Goal: Task Accomplishment & Management: Complete application form

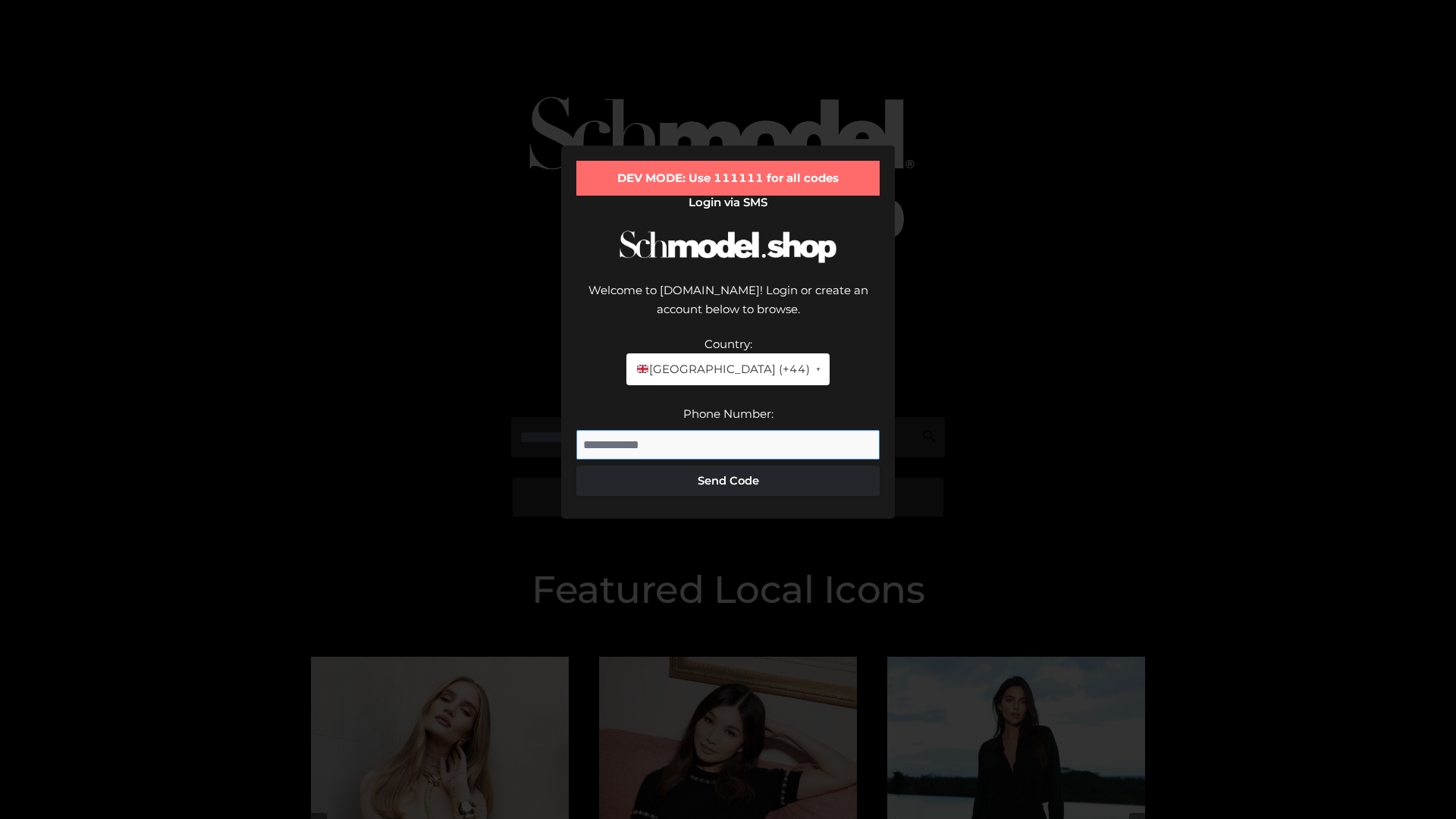
click at [728, 430] on input "Phone Number:" at bounding box center [728, 445] width 303 height 31
type input "**********"
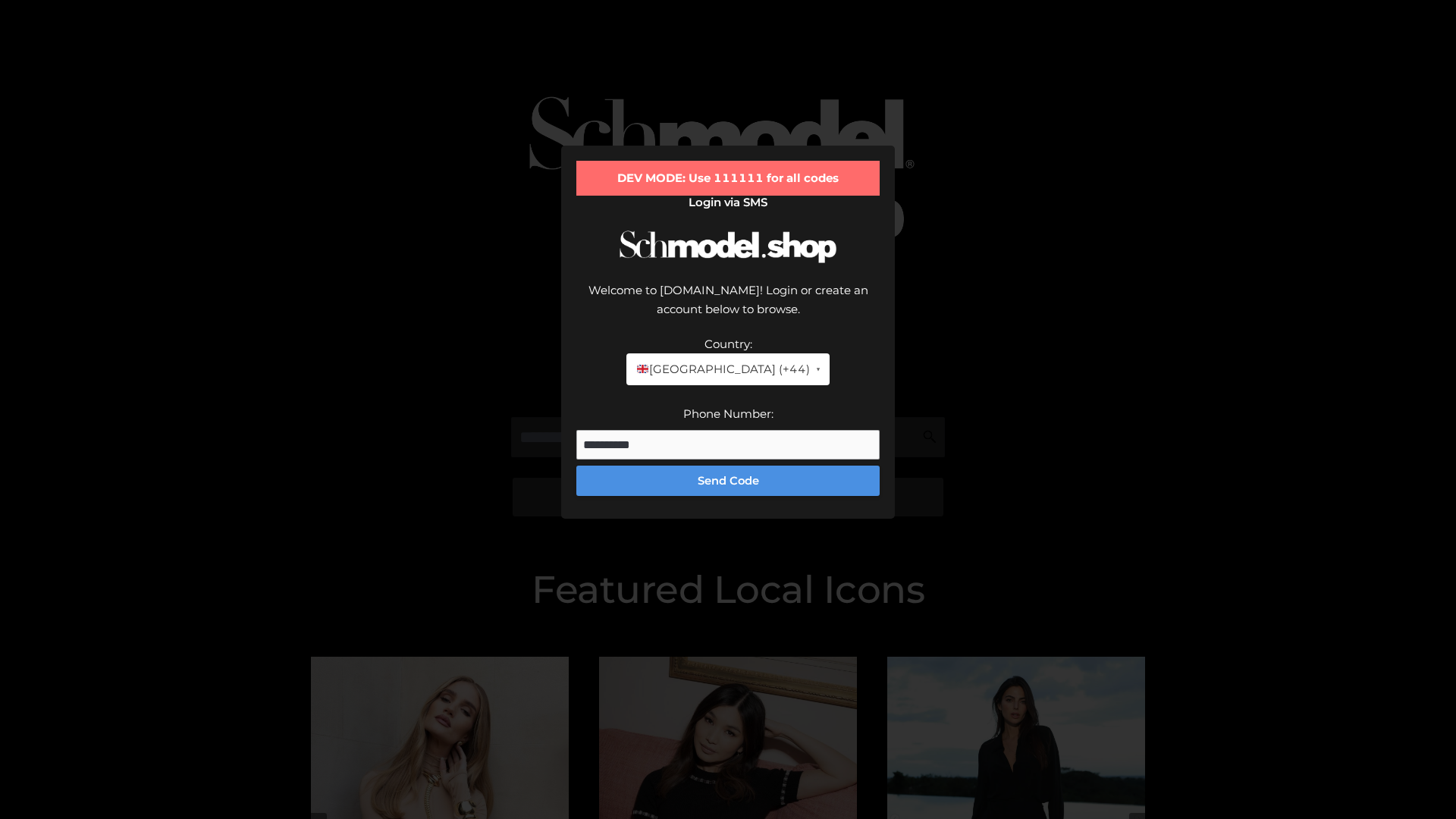
click at [728, 465] on button "Send Code" at bounding box center [728, 480] width 303 height 31
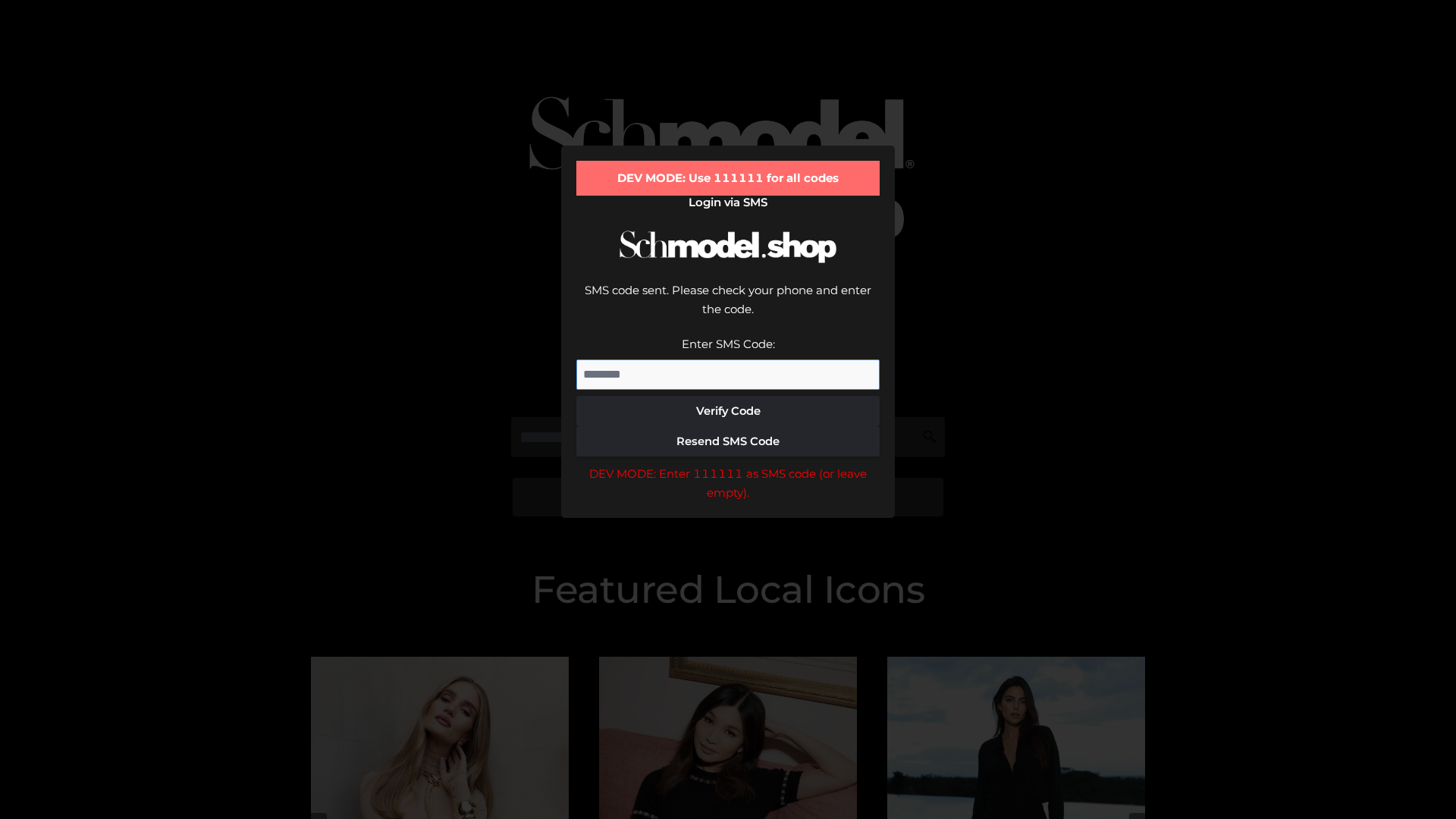
click at [728, 360] on input "Enter SMS Code:" at bounding box center [728, 375] width 303 height 31
type input "******"
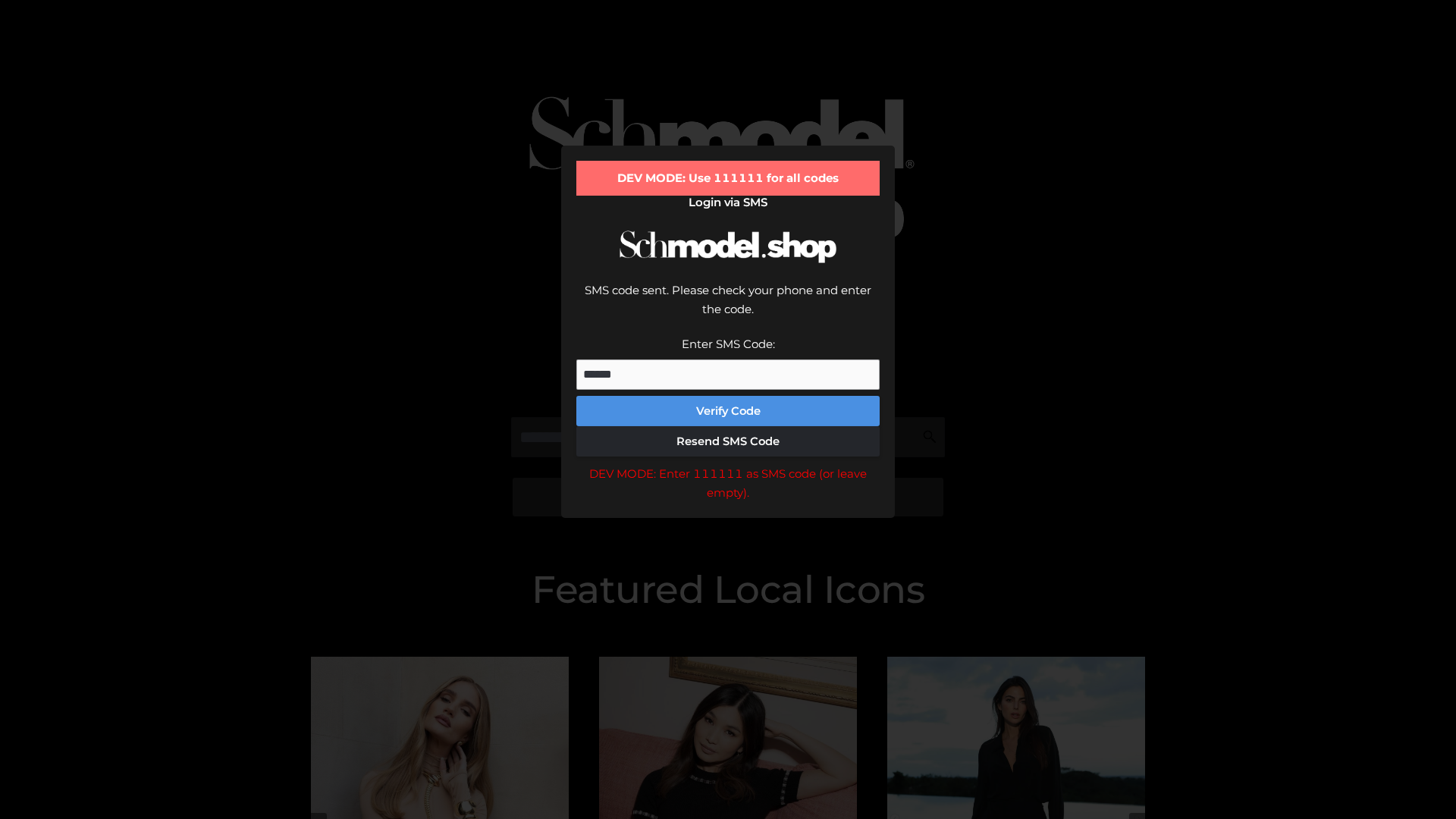
click at [728, 396] on button "Verify Code" at bounding box center [728, 411] width 303 height 31
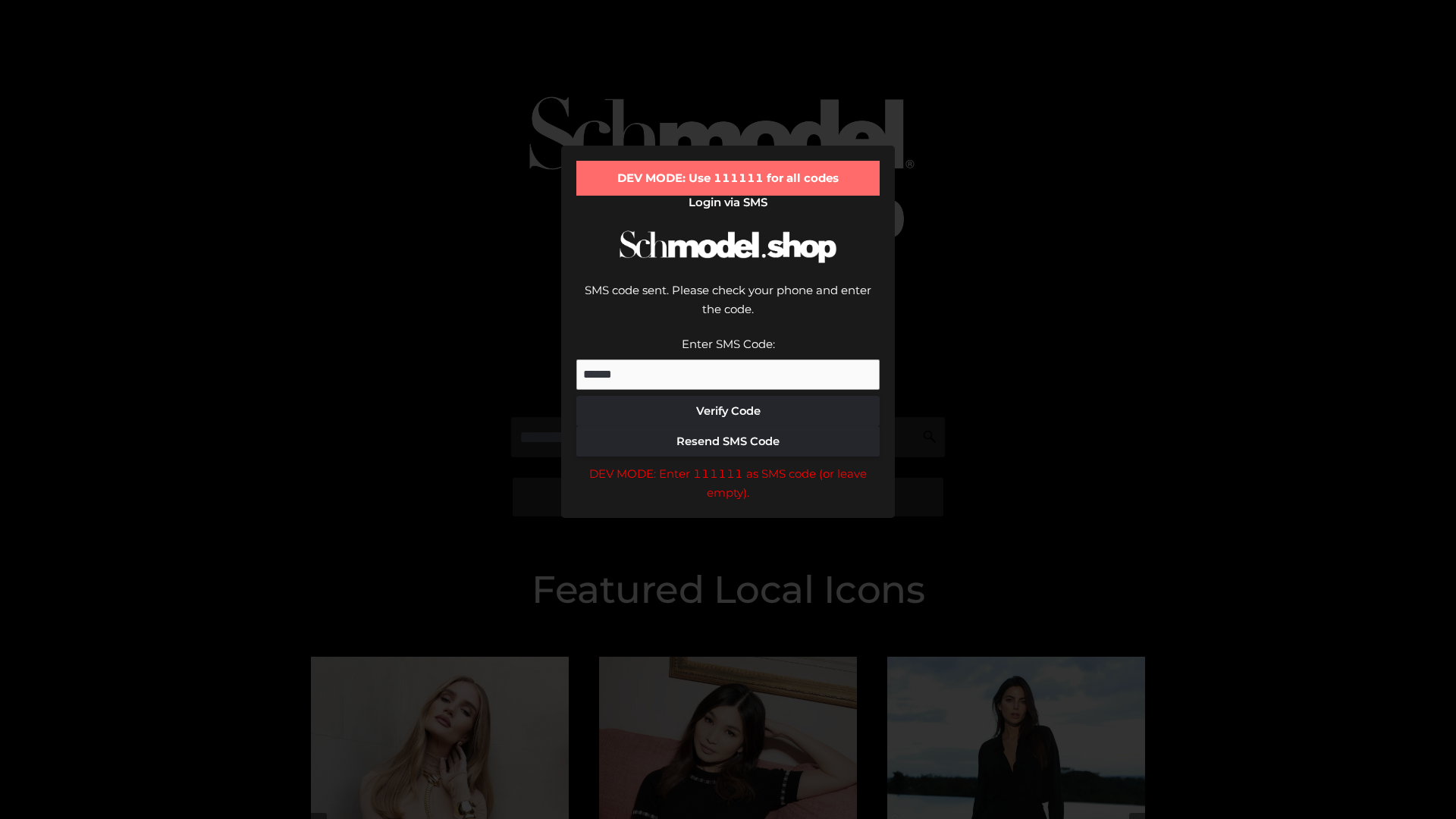
click at [728, 464] on div "DEV MODE: Enter 111111 as SMS code (or leave empty)." at bounding box center [728, 483] width 303 height 38
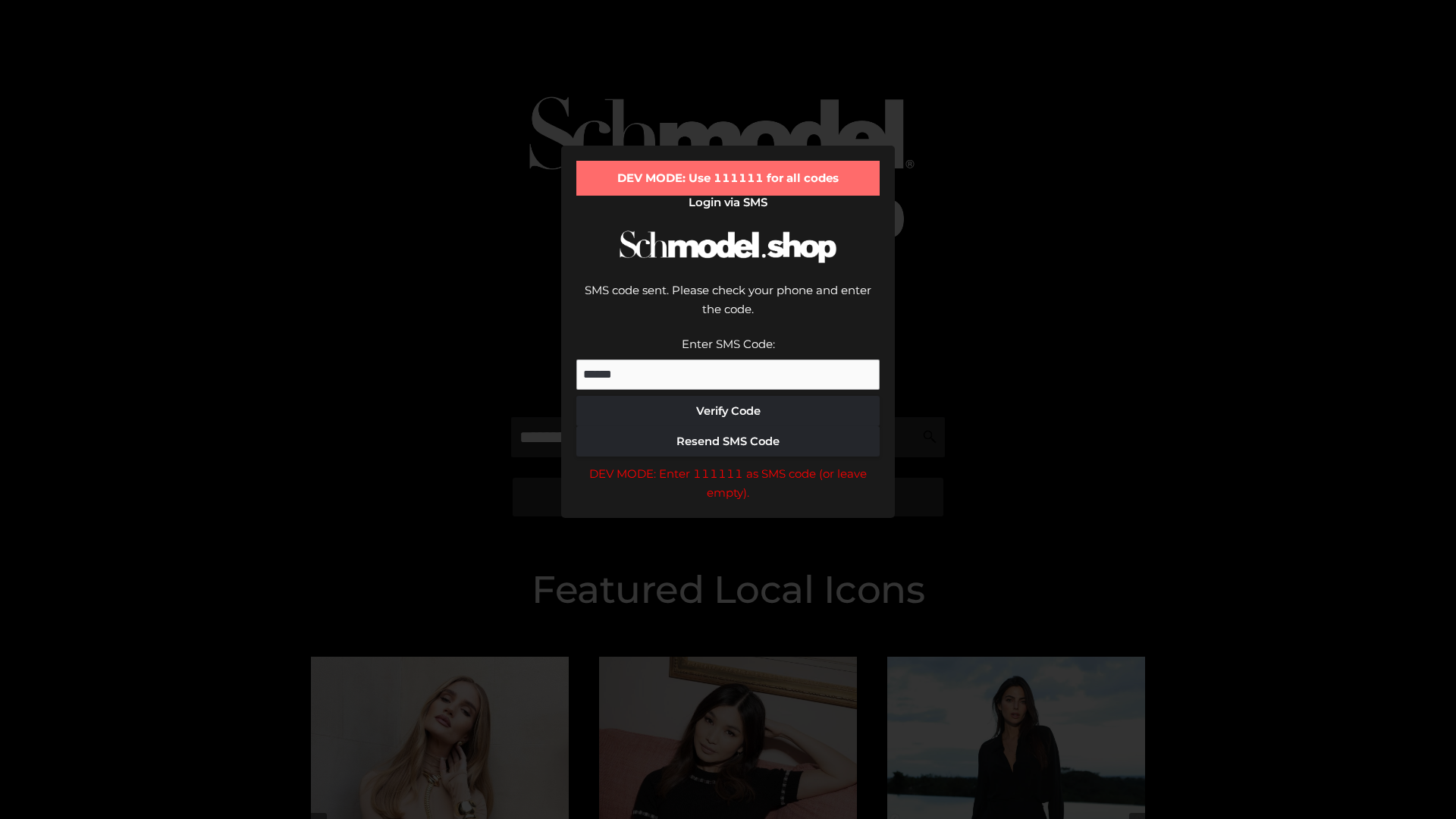
click at [728, 464] on div "DEV MODE: Enter 111111 as SMS code (or leave empty)." at bounding box center [728, 483] width 303 height 38
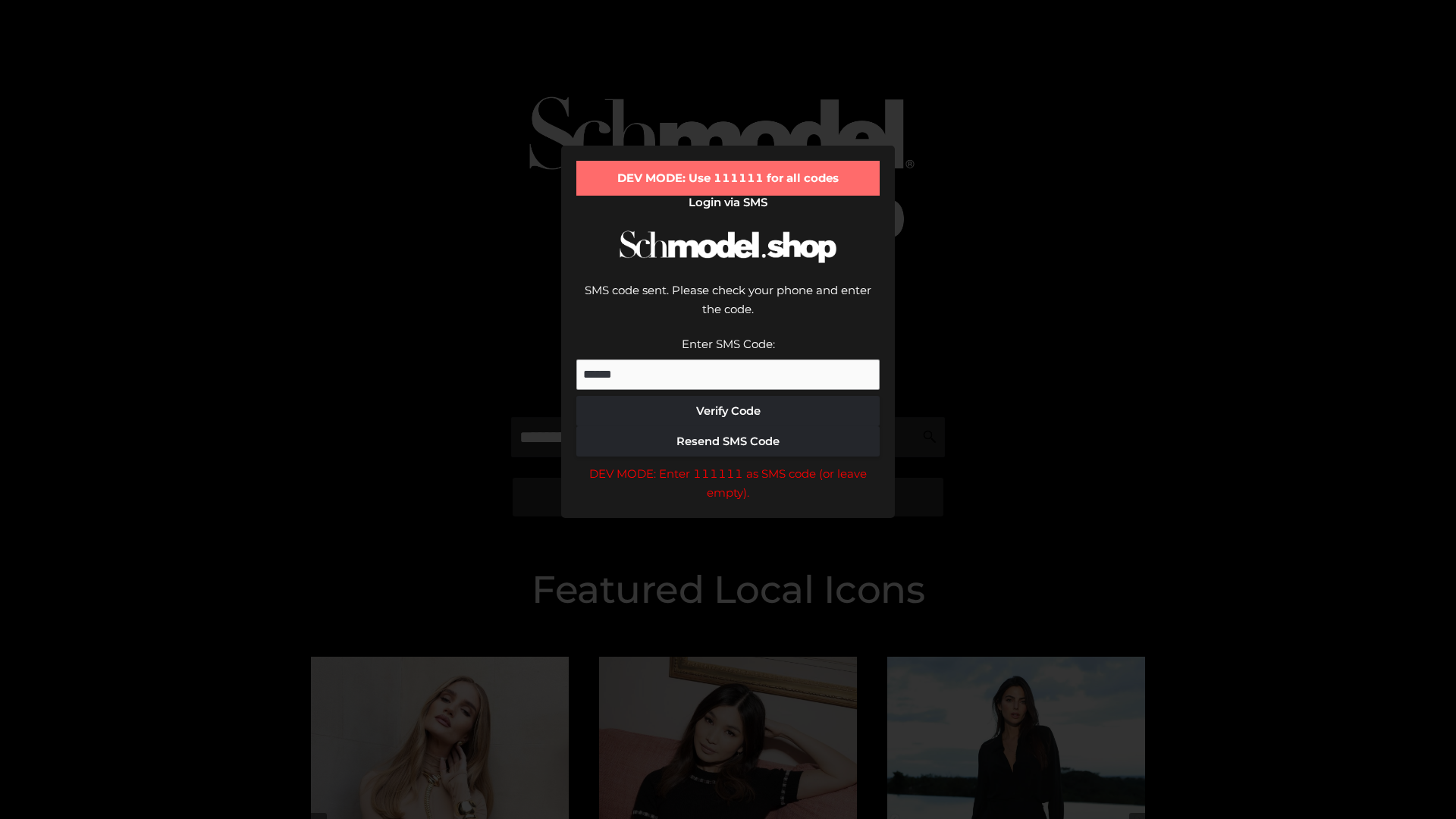
click at [728, 464] on div "DEV MODE: Enter 111111 as SMS code (or leave empty)." at bounding box center [728, 483] width 303 height 38
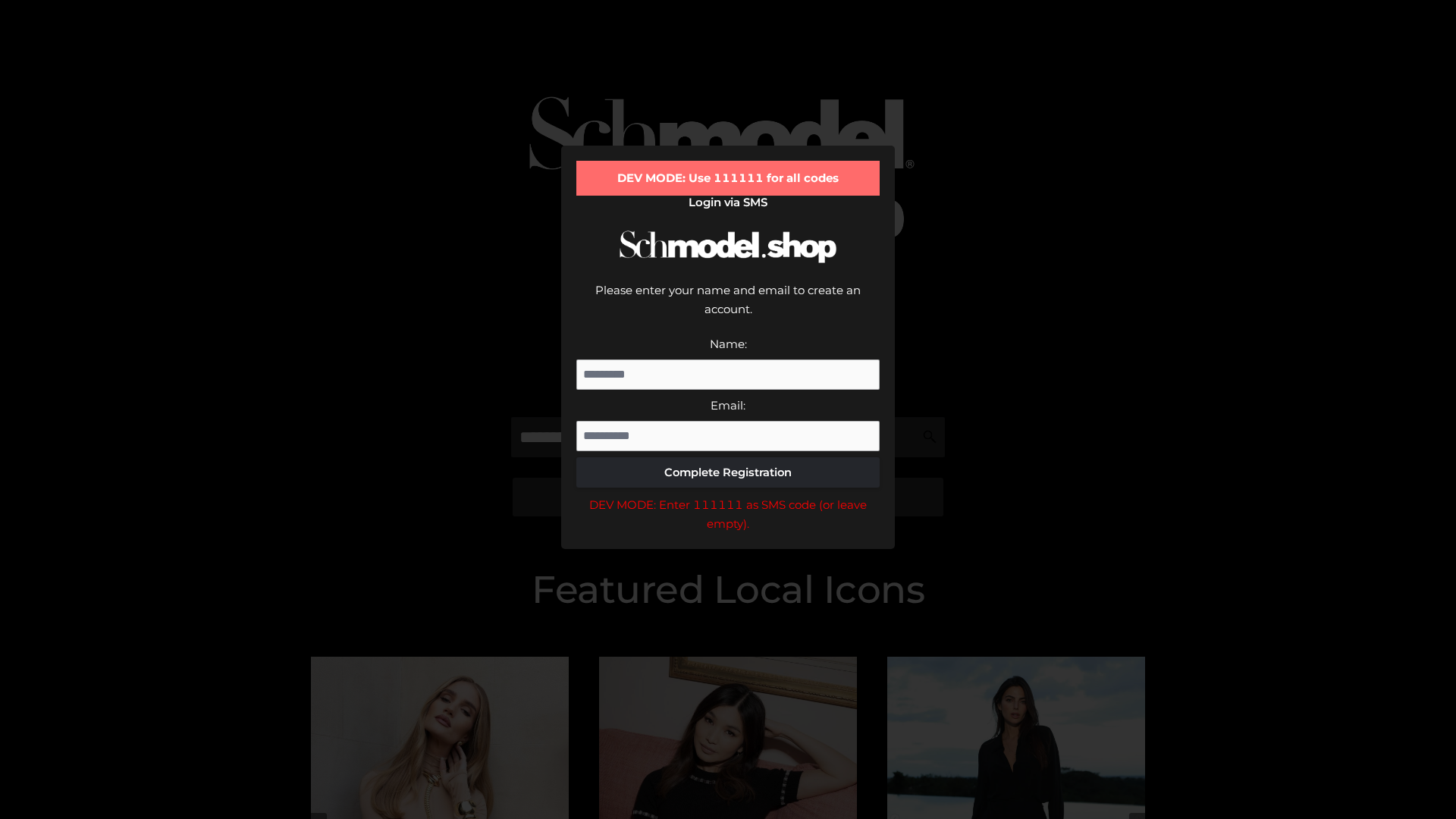
click at [728, 495] on div "DEV MODE: Enter 111111 as SMS code (or leave empty)." at bounding box center [728, 514] width 303 height 38
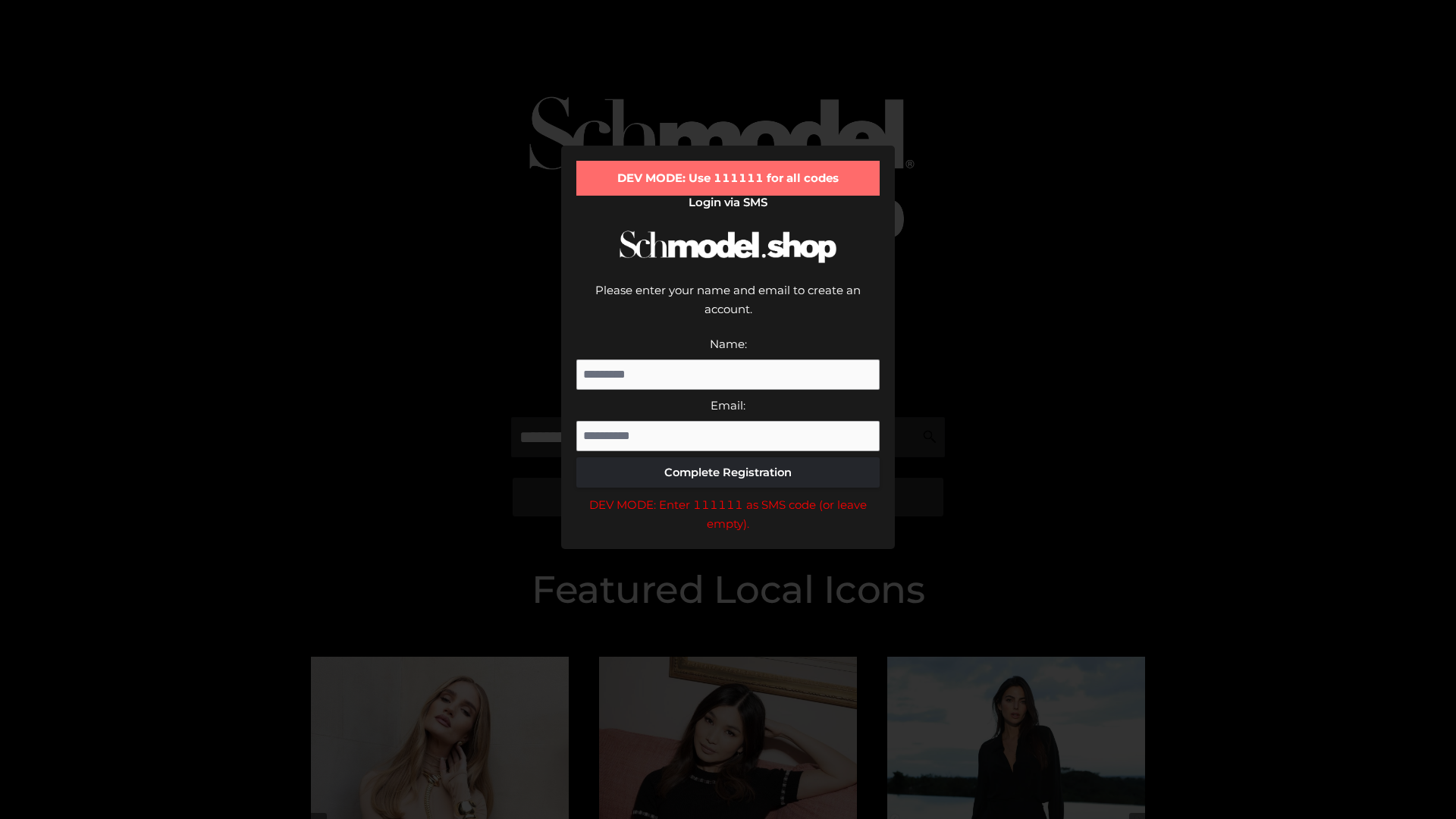
click at [728, 495] on div "DEV MODE: Enter 111111 as SMS code (or leave empty)." at bounding box center [728, 514] width 303 height 38
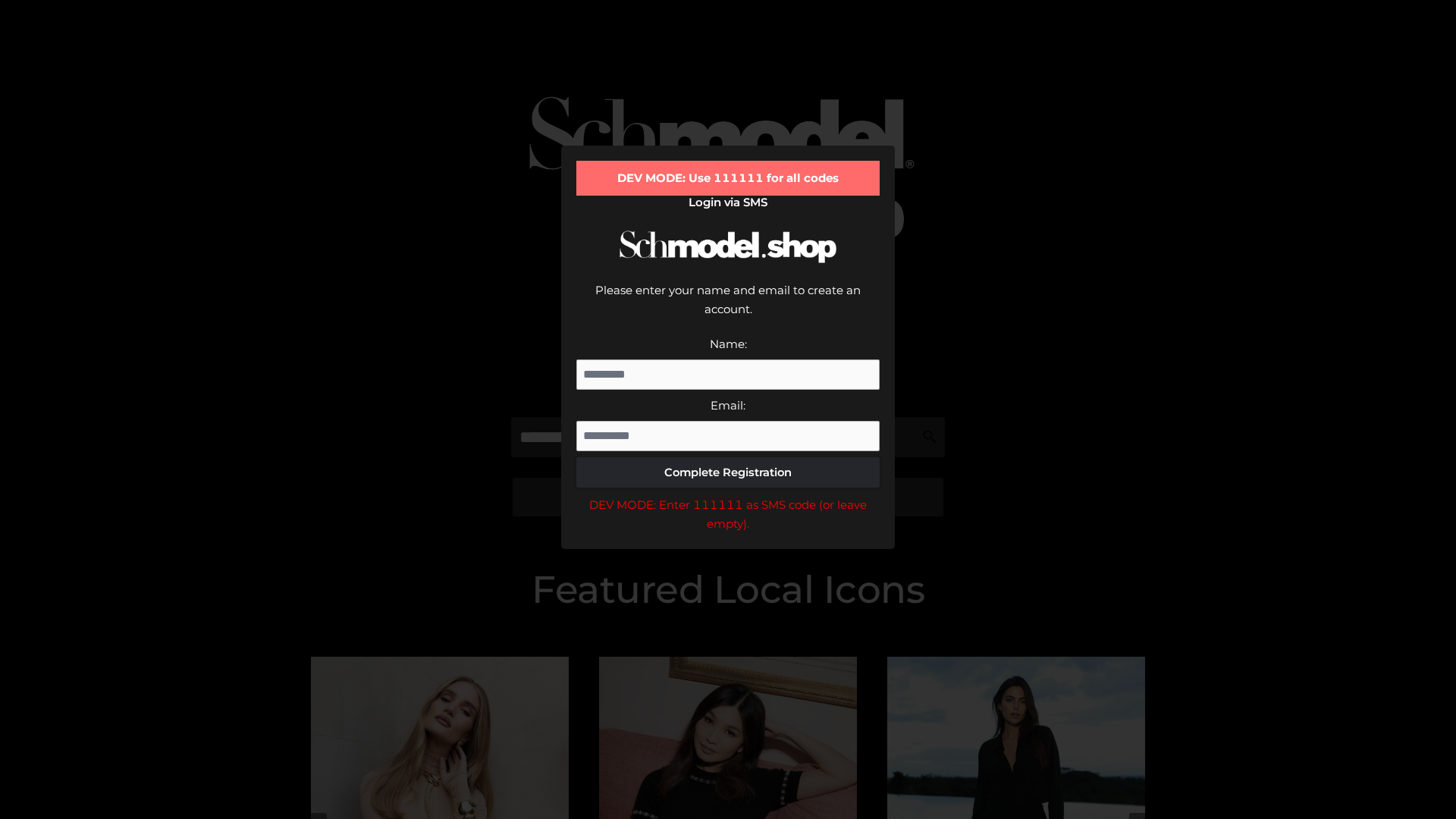
click at [728, 495] on div "DEV MODE: Enter 111111 as SMS code (or leave empty)." at bounding box center [728, 514] width 303 height 38
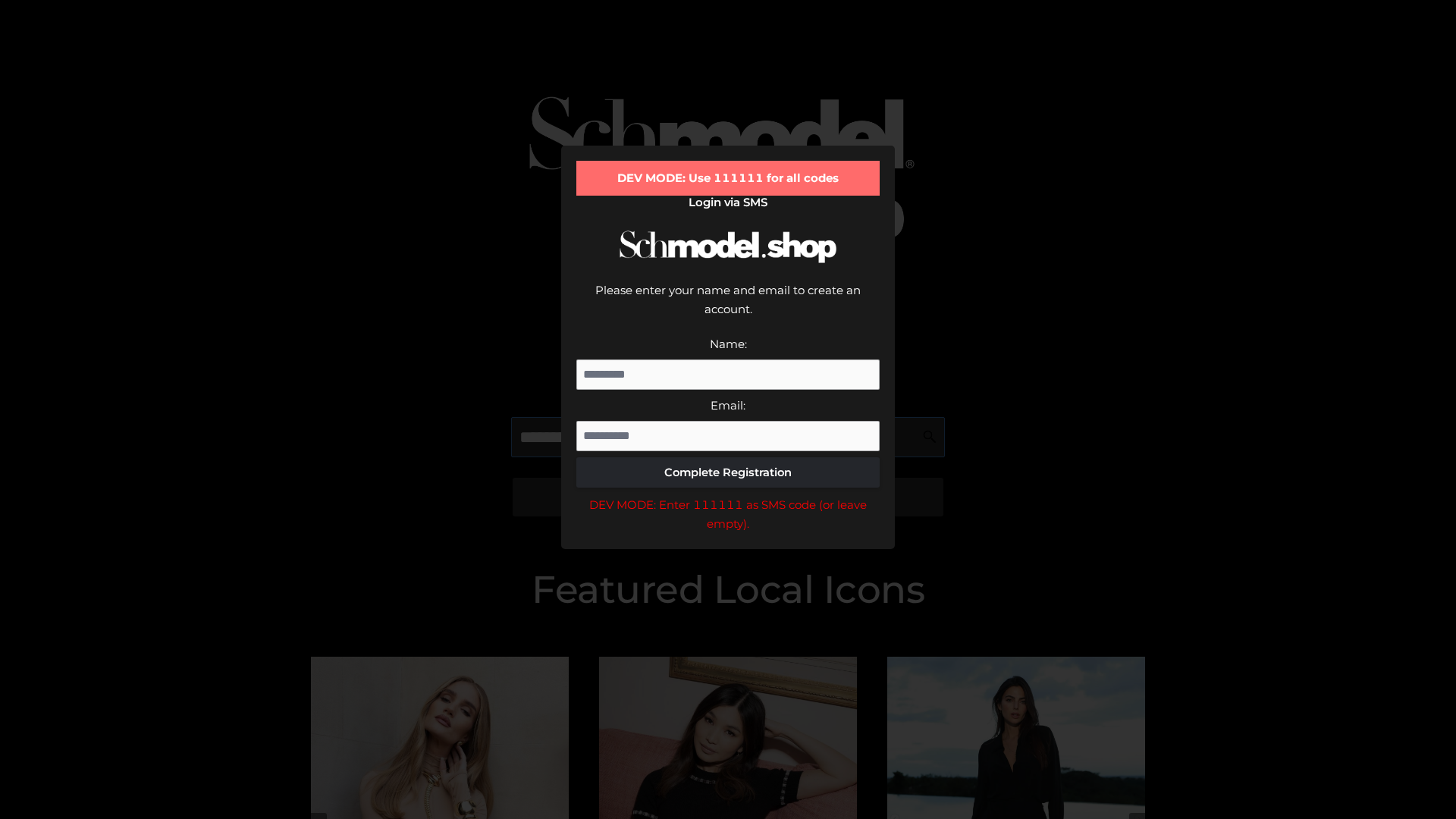
scroll to position [0, 78]
click at [728, 495] on div "DEV MODE: Enter 111111 as SMS code (or leave empty)." at bounding box center [728, 514] width 303 height 38
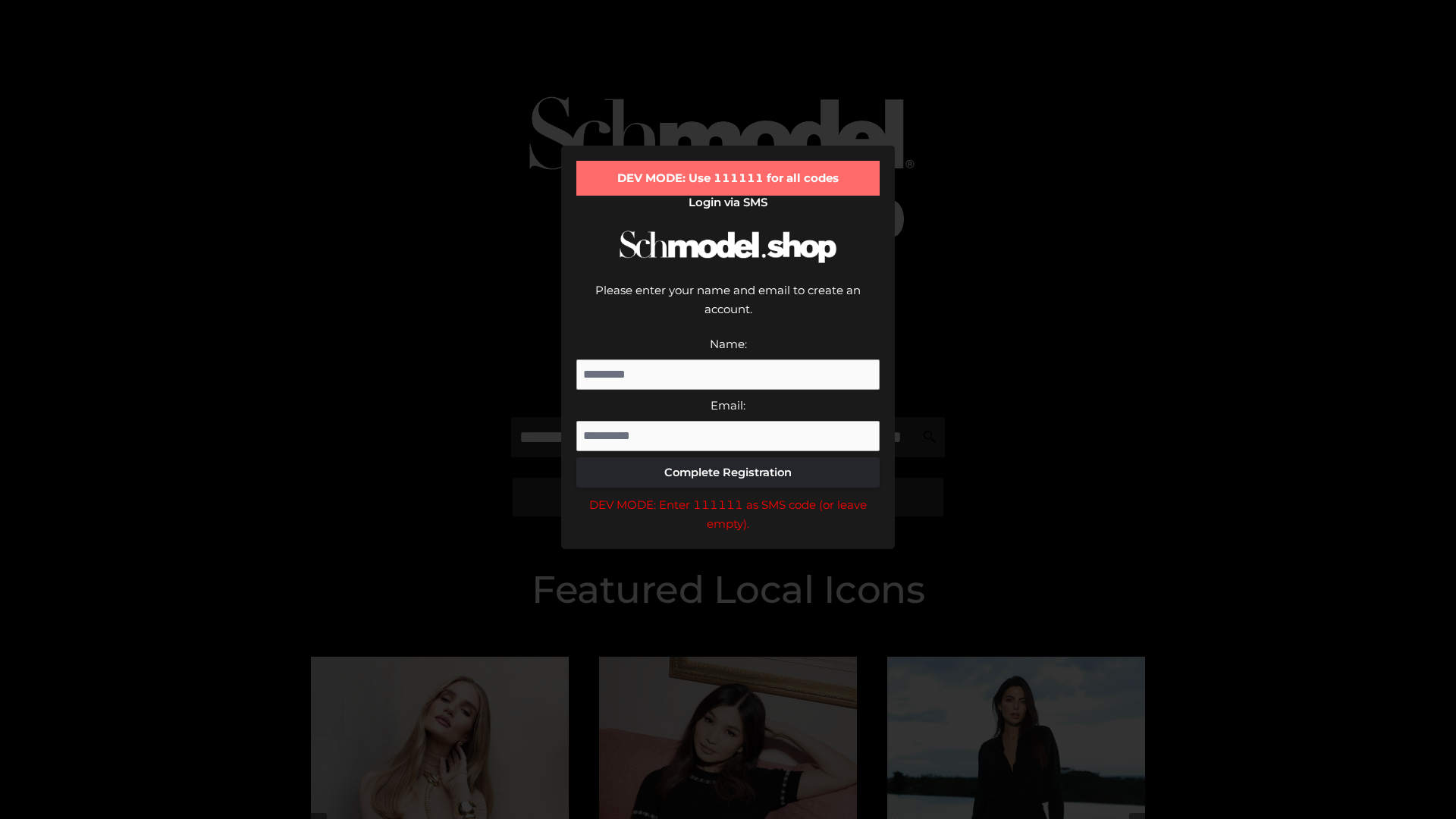
click at [728, 495] on div "DEV MODE: Enter 111111 as SMS code (or leave empty)." at bounding box center [728, 514] width 303 height 38
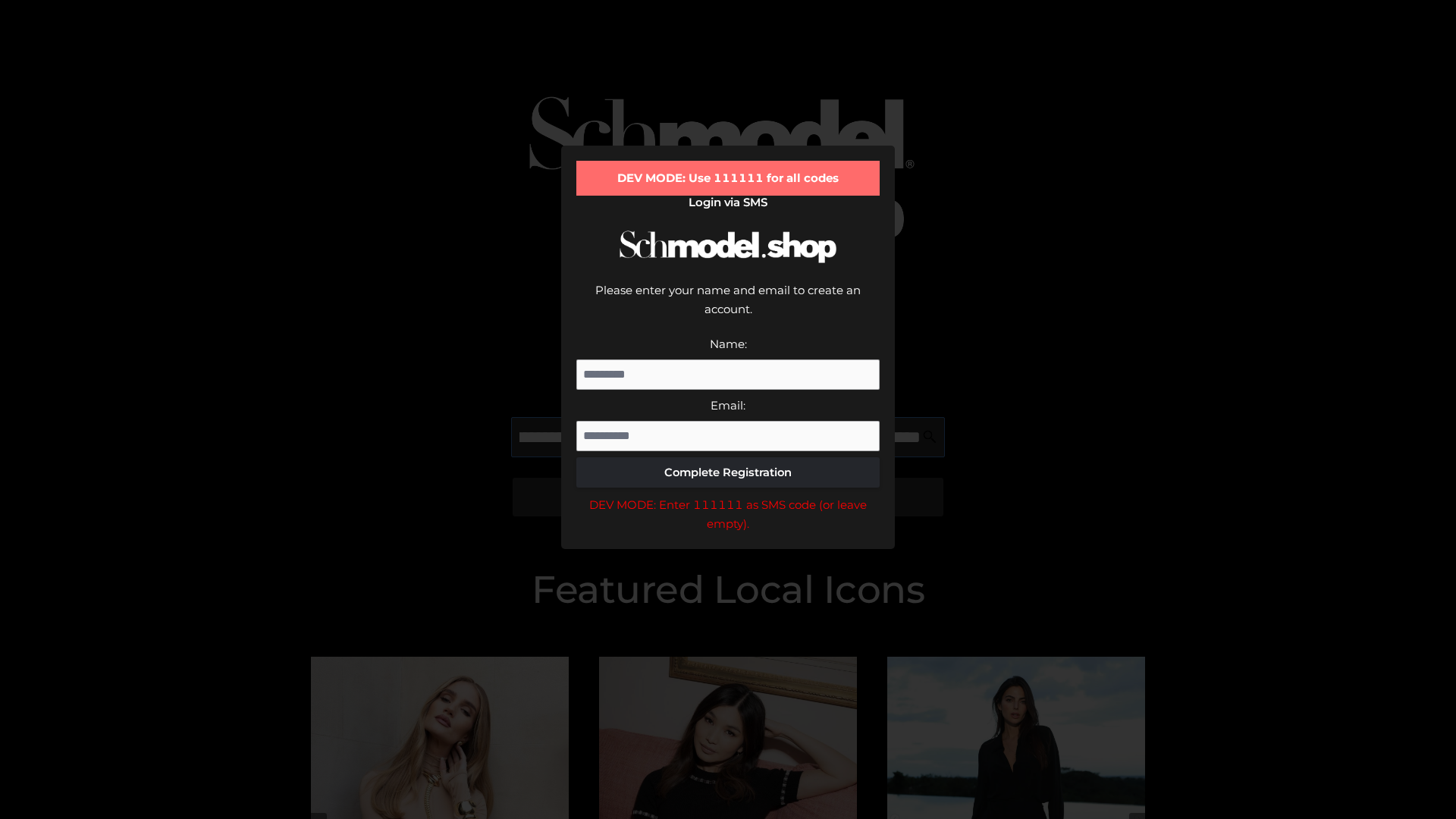
scroll to position [0, 166]
click at [728, 495] on div "DEV MODE: Enter 111111 as SMS code (or leave empty)." at bounding box center [728, 514] width 303 height 38
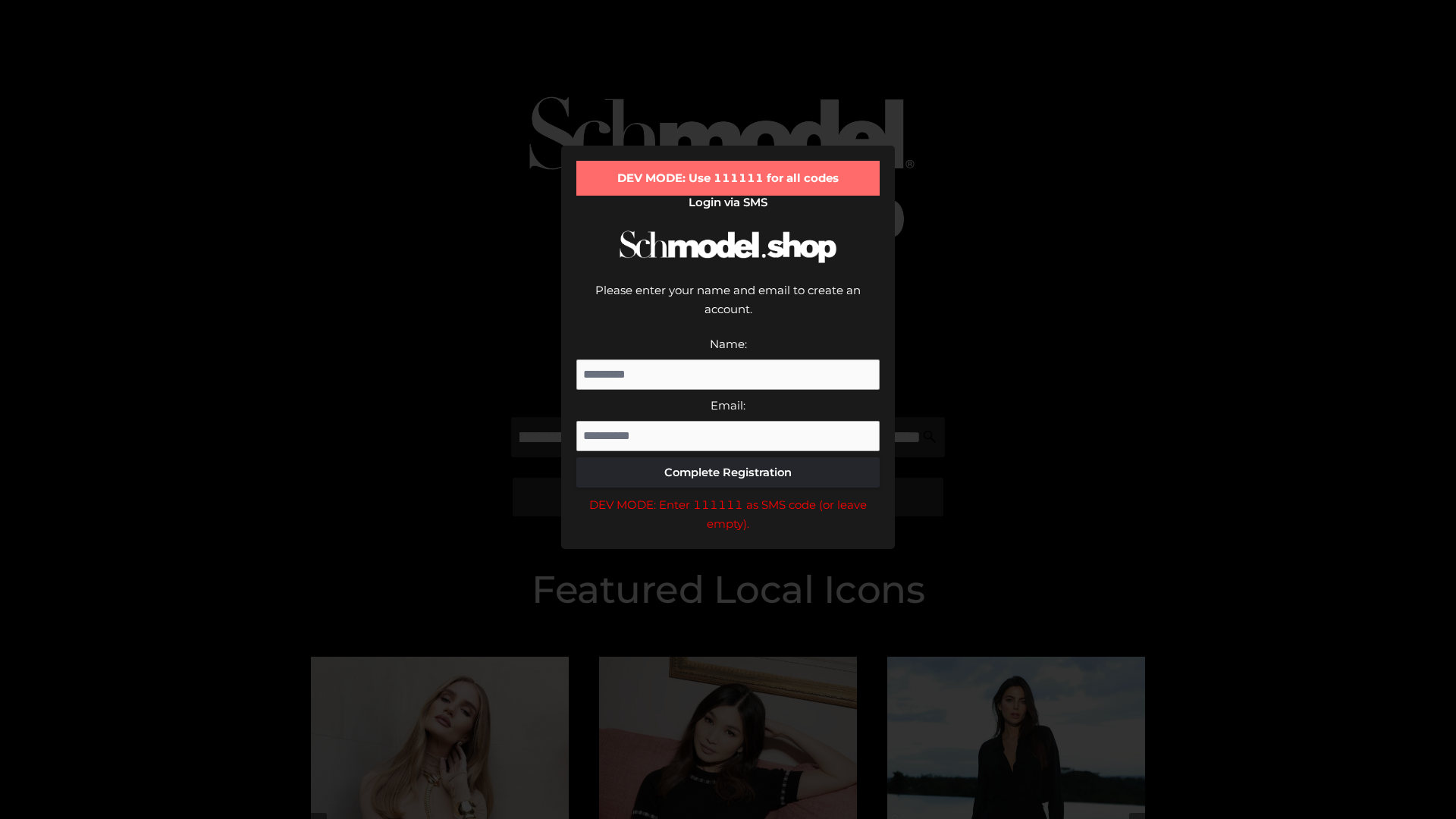
click at [728, 495] on div "DEV MODE: Enter 111111 as SMS code (or leave empty)." at bounding box center [728, 514] width 303 height 38
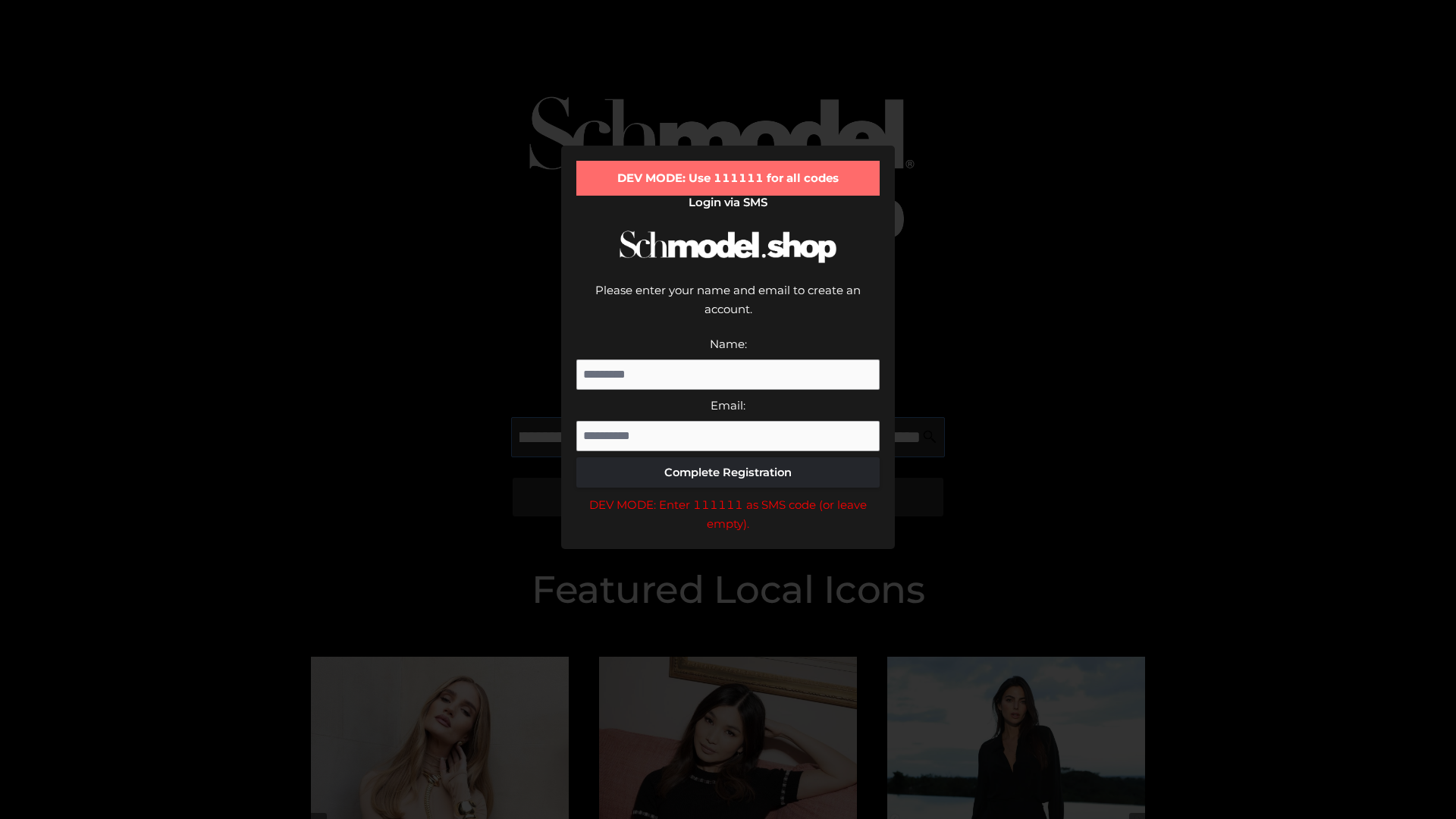
scroll to position [0, 258]
click at [728, 495] on div "DEV MODE: Enter 111111 as SMS code (or leave empty)." at bounding box center [728, 514] width 303 height 38
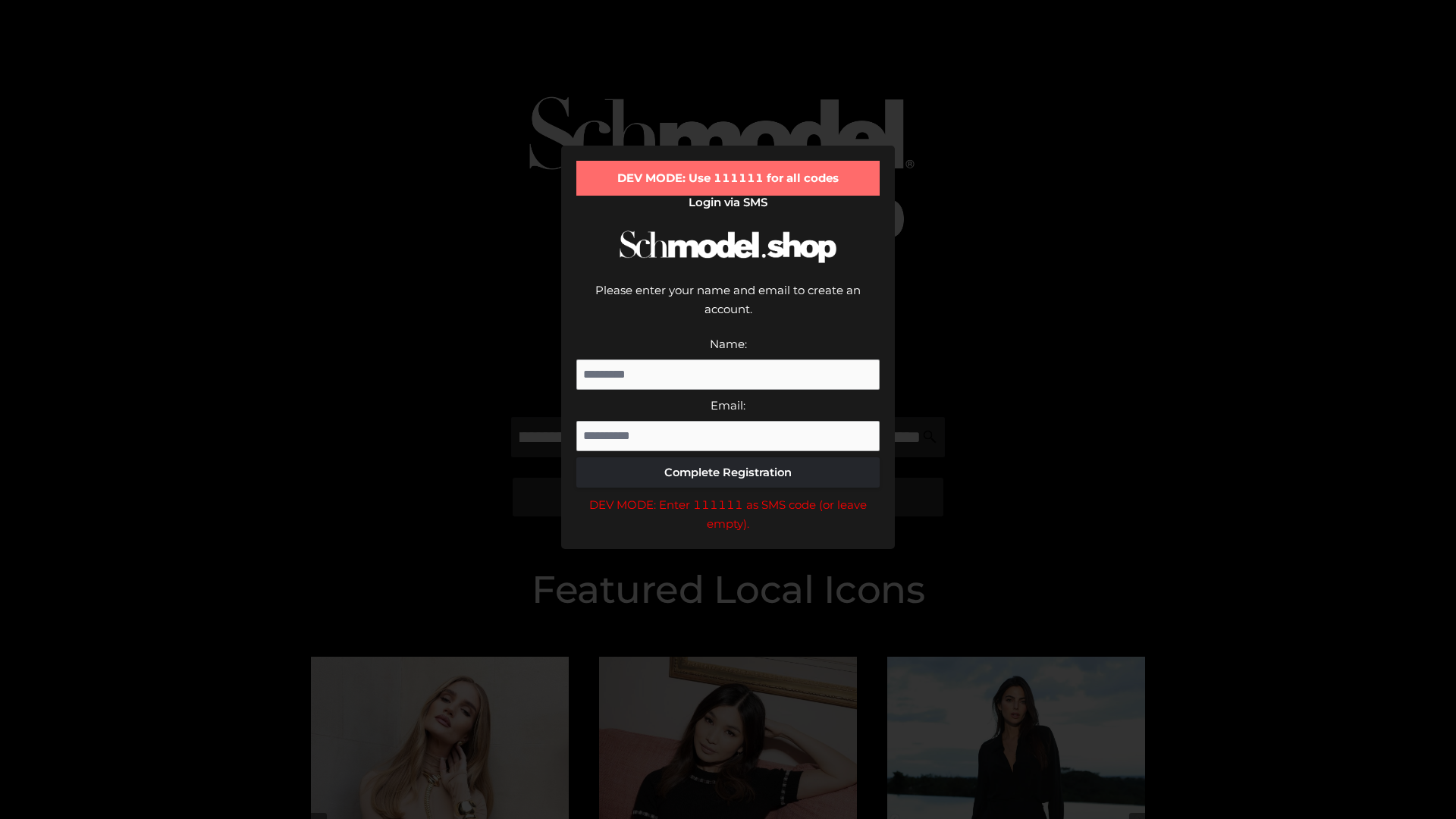
click at [728, 495] on div "DEV MODE: Enter 111111 as SMS code (or leave empty)." at bounding box center [728, 514] width 303 height 38
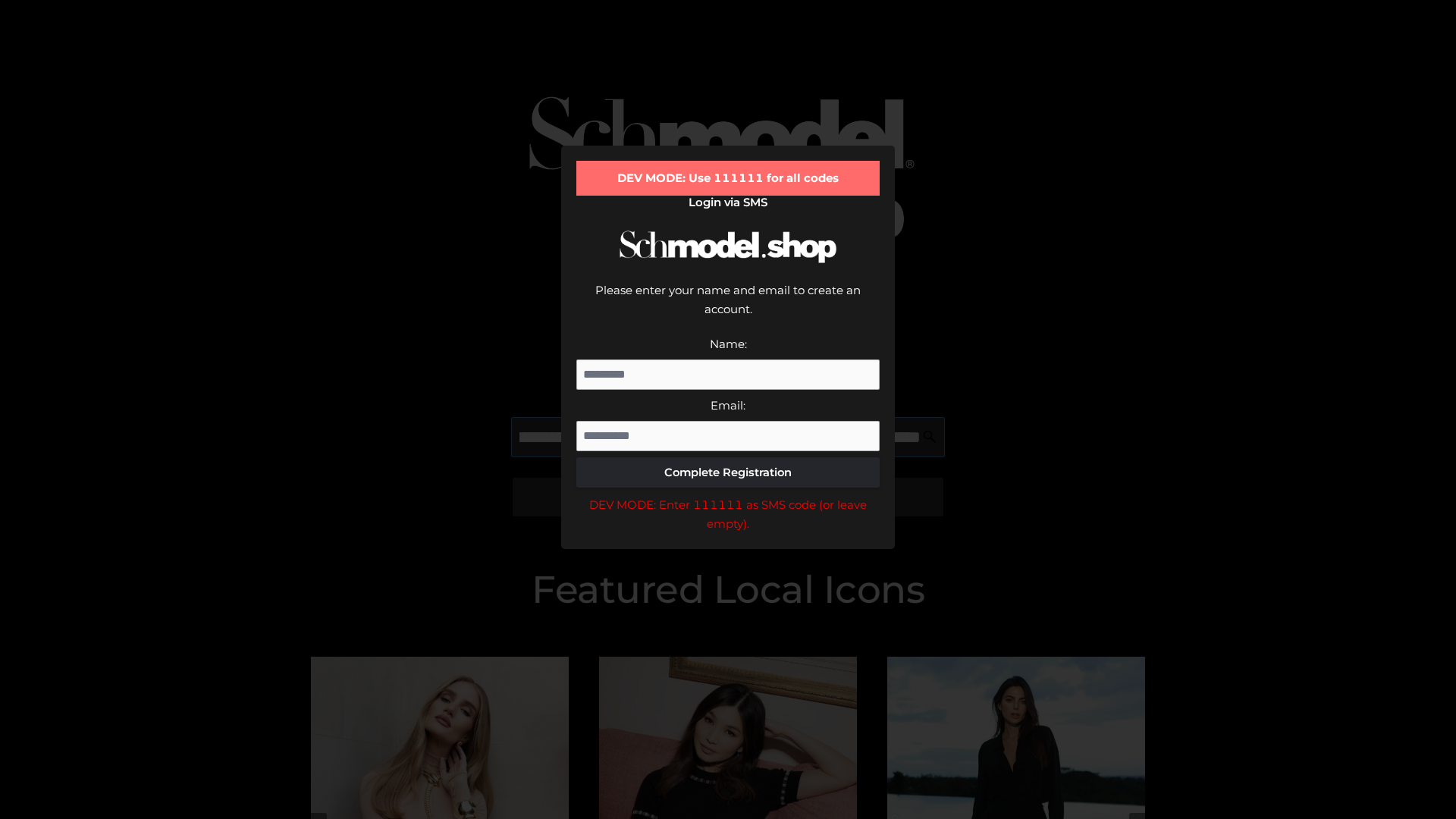
scroll to position [0, 352]
click at [728, 495] on div "DEV MODE: Enter 111111 as SMS code (or leave empty)." at bounding box center [728, 514] width 303 height 38
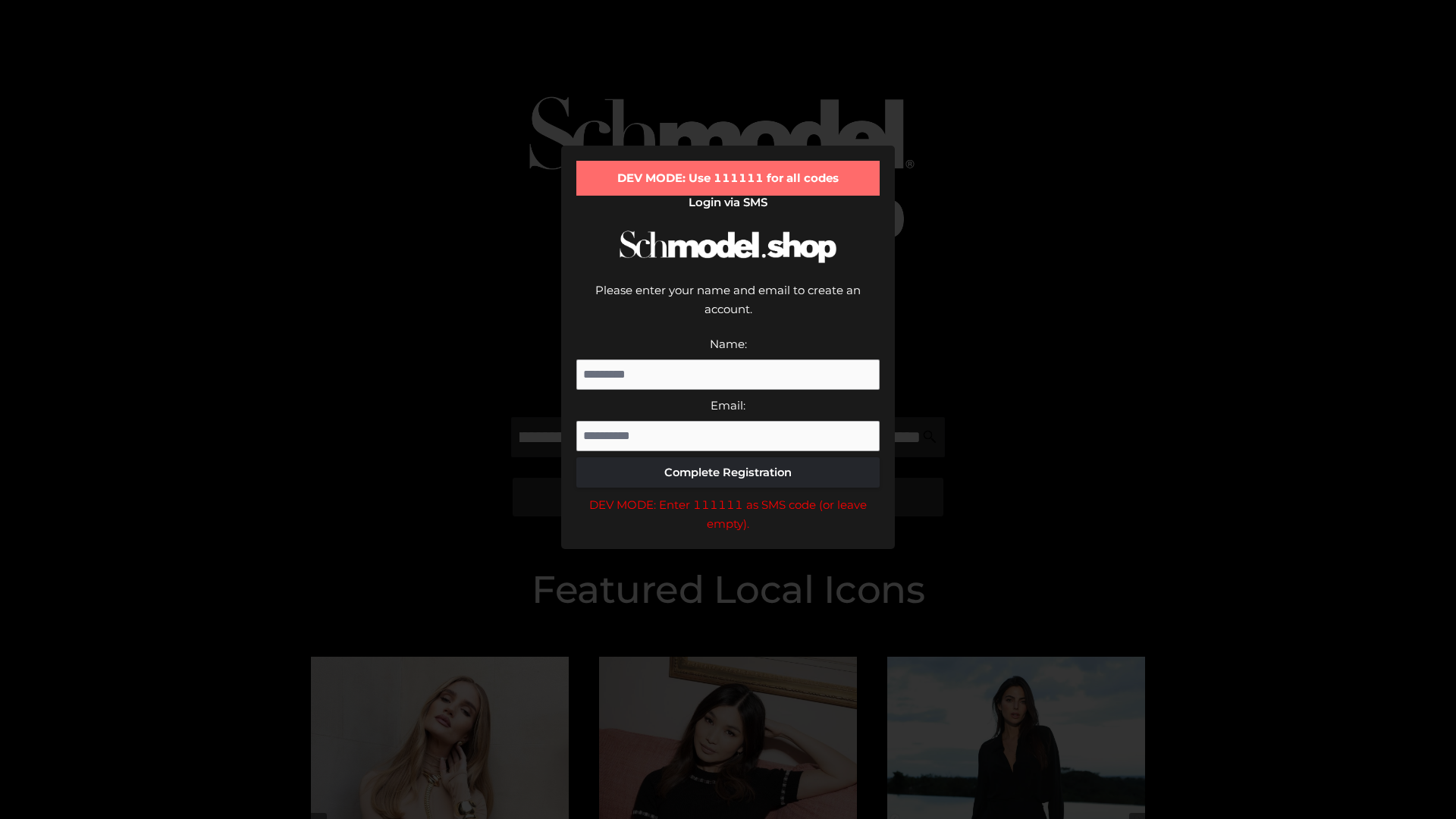
click at [728, 495] on div "DEV MODE: Enter 111111 as SMS code (or leave empty)." at bounding box center [728, 514] width 303 height 38
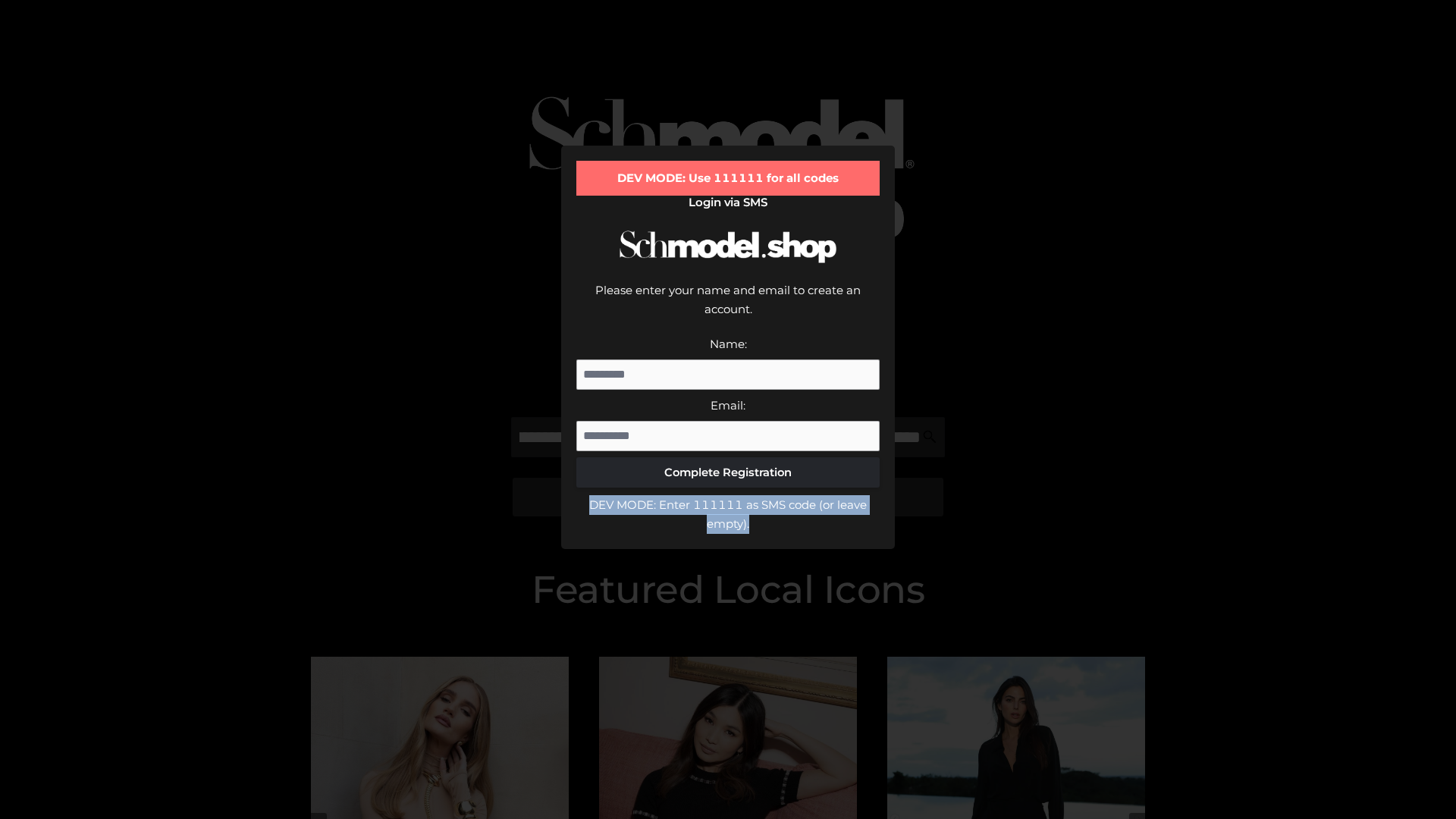
scroll to position [0, 0]
type input "**********"
